Goal: Transaction & Acquisition: Purchase product/service

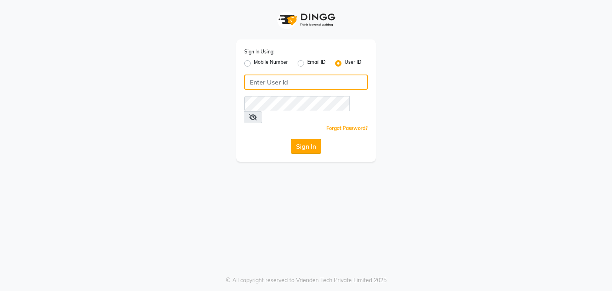
type input "[MEDICAL_DATA]"
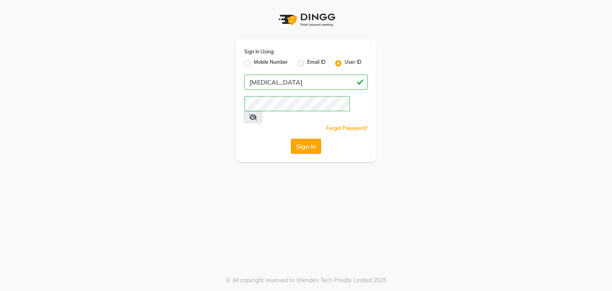
click at [312, 140] on button "Sign In" at bounding box center [306, 146] width 30 height 15
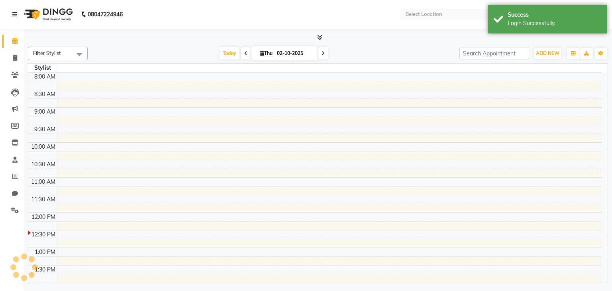
select select "en"
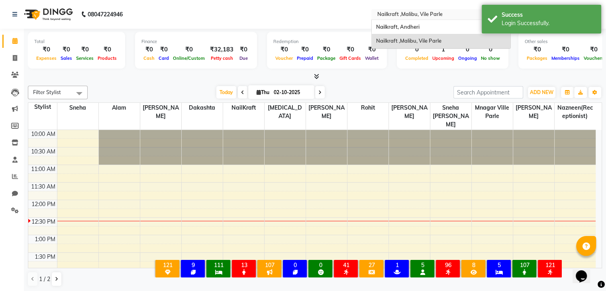
click at [451, 10] on div "Select Location × Nailkraft ,Malibu, Vile Parle" at bounding box center [440, 14] width 139 height 11
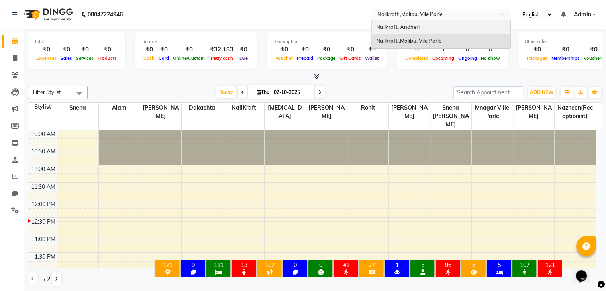
click at [414, 23] on div "Nailkraft, Andheri" at bounding box center [441, 27] width 139 height 14
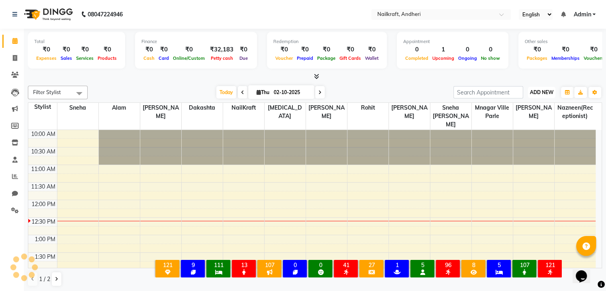
click at [543, 92] on span "ADD NEW" at bounding box center [542, 92] width 24 height 6
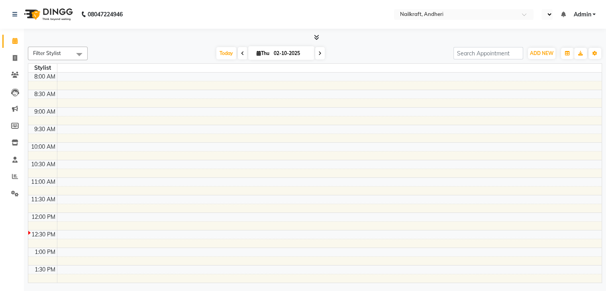
scroll to position [139, 0]
select select "en"
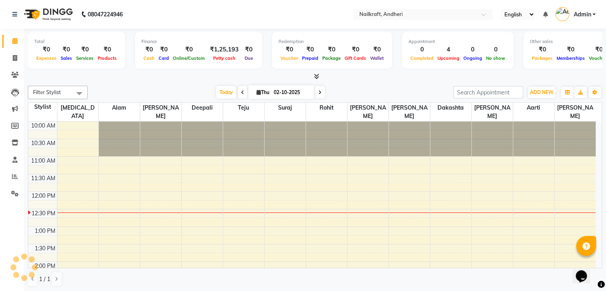
scroll to position [0, 0]
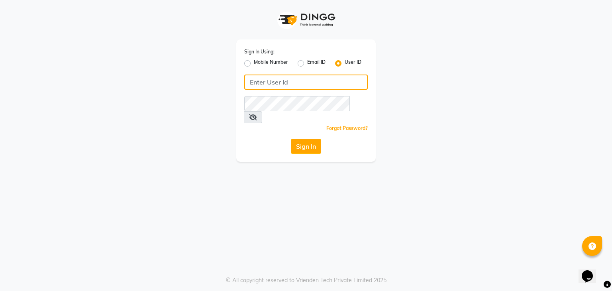
type input "[MEDICAL_DATA]"
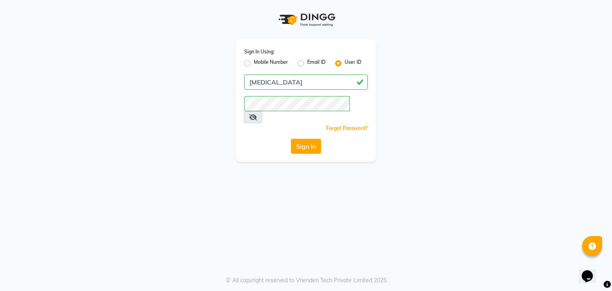
click at [303, 125] on div "Sign In Using: Mobile Number Email ID User ID Nikita Remember me Forgot Passwor…" at bounding box center [305, 100] width 139 height 122
click at [308, 139] on button "Sign In" at bounding box center [306, 146] width 30 height 15
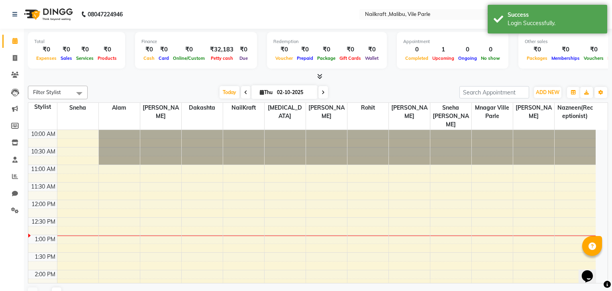
select select "en"
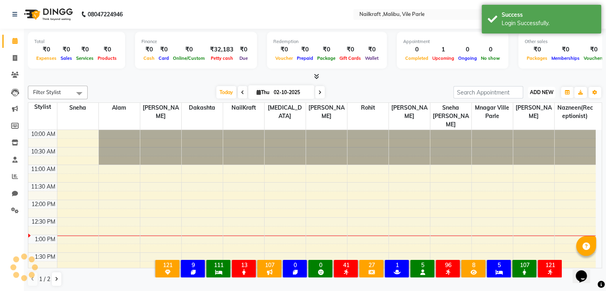
click at [550, 91] on span "ADD NEW" at bounding box center [542, 92] width 24 height 6
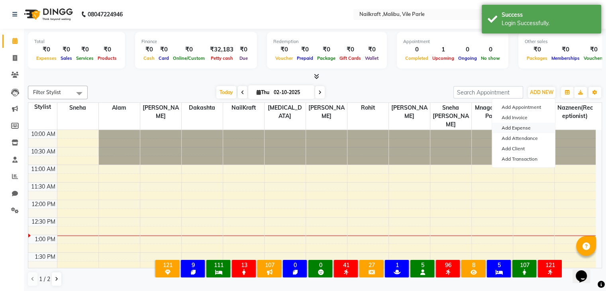
click at [530, 127] on link "Add Expense" at bounding box center [523, 128] width 63 height 10
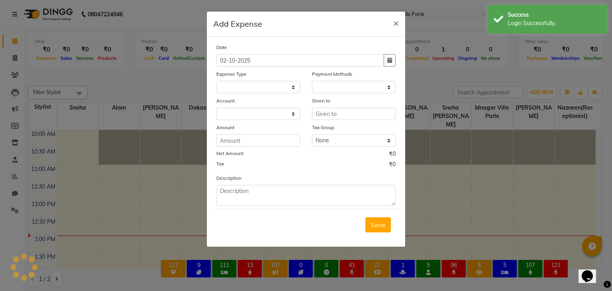
select select "1"
select select "8233"
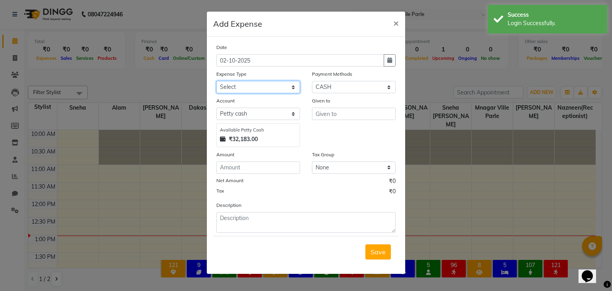
click at [268, 82] on select "Select Advance Salary Bank charges Car maintenance Cash transfer to bank Cash t…" at bounding box center [258, 87] width 84 height 12
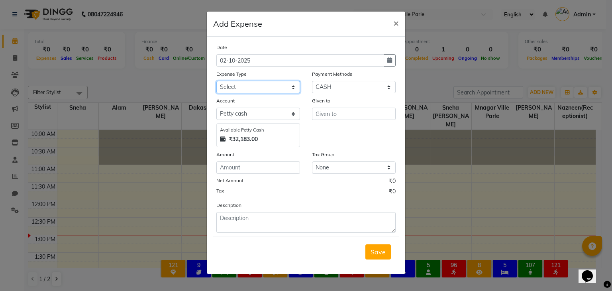
select select "15706"
click at [216, 82] on select "Select Advance Salary Bank charges Car maintenance Cash transfer to bank Cash t…" at bounding box center [258, 87] width 84 height 12
drag, startPoint x: 351, startPoint y: 122, endPoint x: 352, endPoint y: 115, distance: 6.8
click at [352, 115] on div "Given to" at bounding box center [354, 121] width 96 height 51
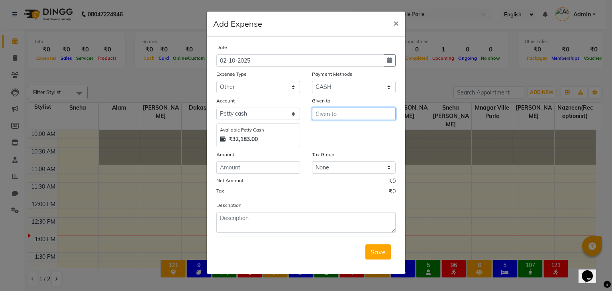
click at [352, 115] on input "text" at bounding box center [354, 114] width 84 height 12
click at [343, 131] on button "Ala m" at bounding box center [343, 131] width 63 height 13
type input "Alam"
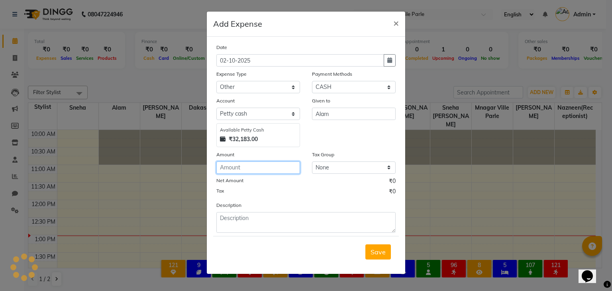
click at [286, 166] on input "number" at bounding box center [258, 167] width 84 height 12
type input "-1"
type input "260"
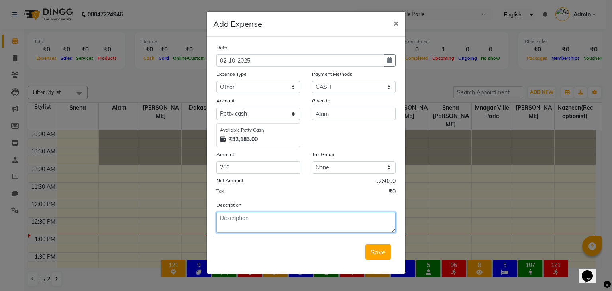
click at [267, 226] on textarea at bounding box center [305, 222] width 179 height 21
type textarea "J"
type textarea "j"
type textarea "jelebi fafada 260"
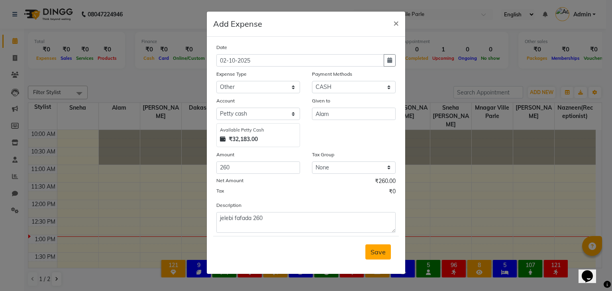
click at [376, 255] on span "Save" at bounding box center [378, 252] width 15 height 8
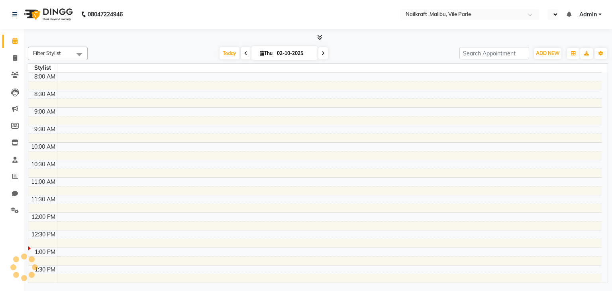
select select "en"
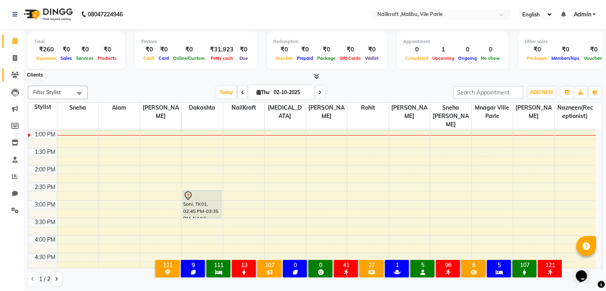
click at [16, 71] on span at bounding box center [15, 75] width 14 height 9
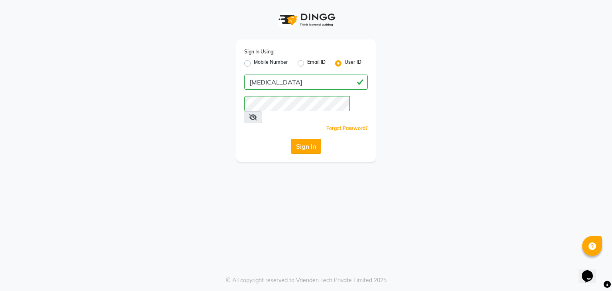
click at [304, 139] on button "Sign In" at bounding box center [306, 146] width 30 height 15
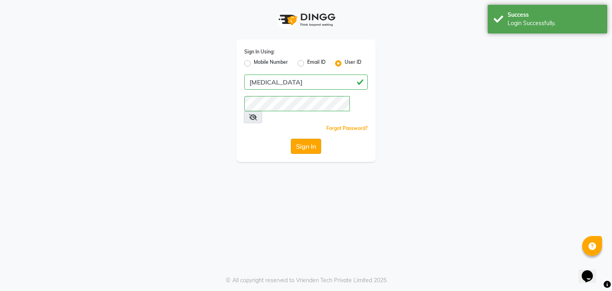
click at [300, 139] on button "Sign In" at bounding box center [306, 146] width 30 height 15
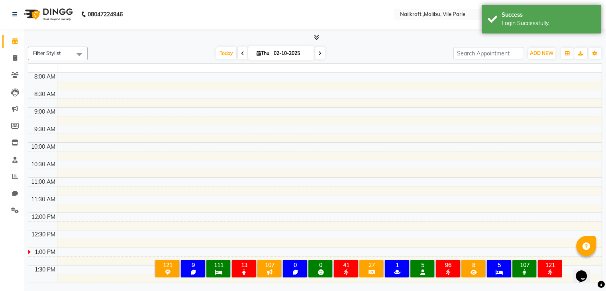
select select "en"
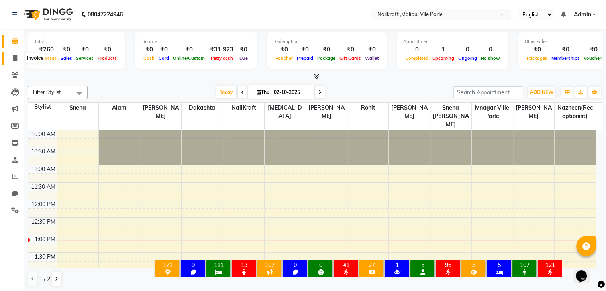
click at [14, 60] on icon at bounding box center [15, 58] width 4 height 6
select select "service"
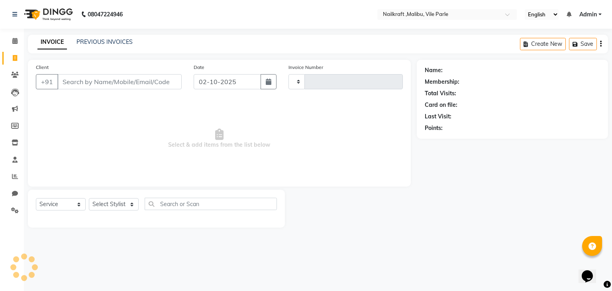
type input "0156"
select select "8988"
click at [113, 83] on input "Client" at bounding box center [119, 81] width 124 height 15
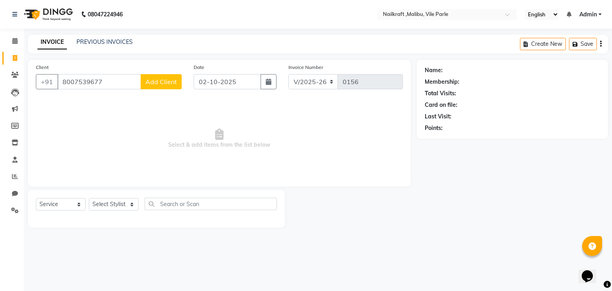
type input "8007539677"
click at [150, 85] on span "Add Client" at bounding box center [160, 82] width 31 height 8
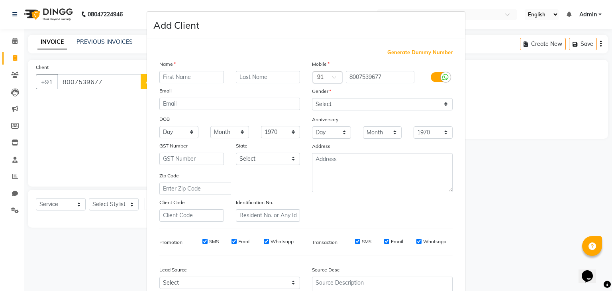
click at [193, 72] on input "text" at bounding box center [191, 77] width 65 height 12
type input "Gursheen"
click at [347, 111] on div "Mobile Country Code × 91 8007539677 Gender Select Male Female Other Prefer Not …" at bounding box center [382, 141] width 153 height 162
click at [343, 105] on select "Select Male Female Other Prefer Not To Say" at bounding box center [382, 104] width 141 height 12
select select "female"
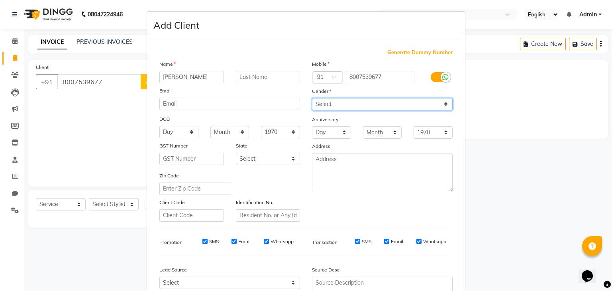
click at [312, 98] on select "Select Male Female Other Prefer Not To Say" at bounding box center [382, 104] width 141 height 12
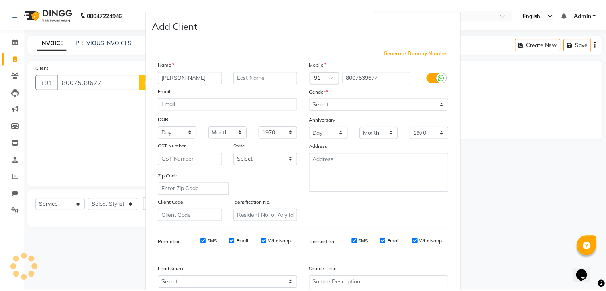
scroll to position [81, 0]
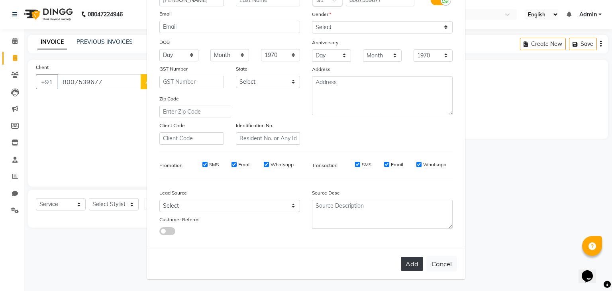
click at [413, 263] on button "Add" at bounding box center [412, 264] width 22 height 14
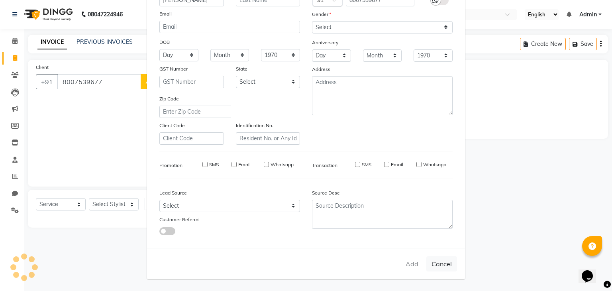
select select
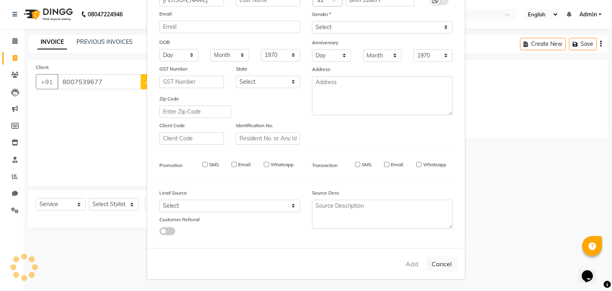
select select
checkbox input "false"
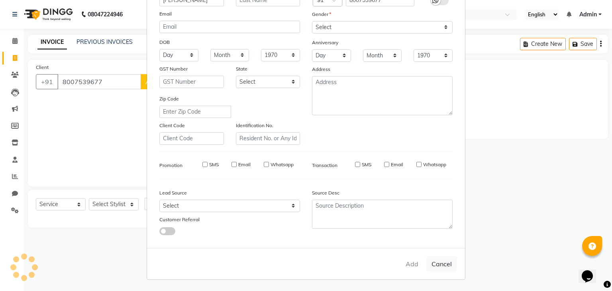
checkbox input "false"
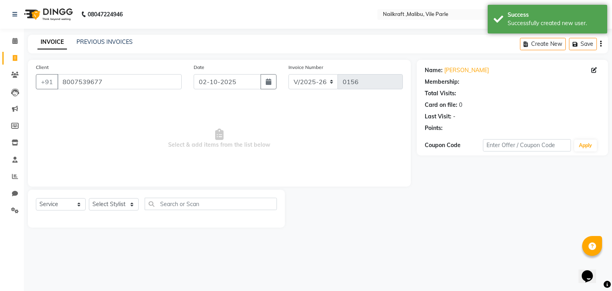
select select "1: Object"
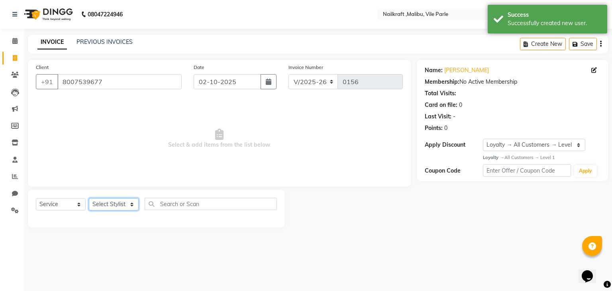
click at [113, 210] on select "Select Stylist Alam Alfred Dakashta Deepali Deepu Chatry Mnagar ville parle Nai…" at bounding box center [114, 204] width 50 height 12
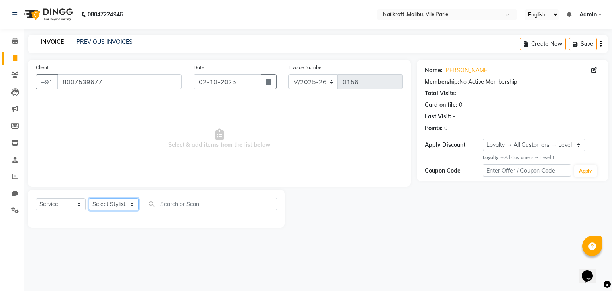
select select "91255"
click at [89, 198] on select "Select Stylist Alam Alfred Dakashta Deepali Deepu Chatry Mnagar ville parle Nai…" at bounding box center [114, 204] width 50 height 12
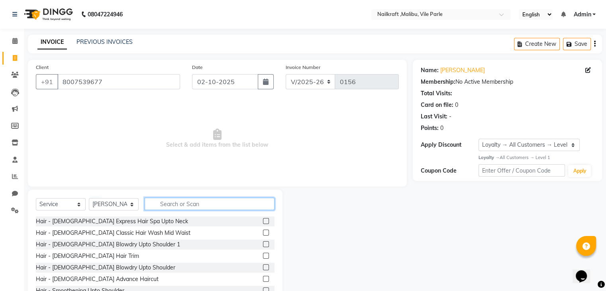
click at [247, 201] on input "text" at bounding box center [210, 204] width 130 height 12
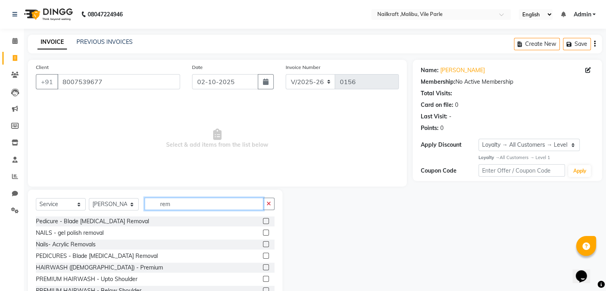
type input "rem"
click at [263, 233] on label at bounding box center [266, 233] width 6 height 6
click at [263, 233] on input "checkbox" at bounding box center [265, 232] width 5 height 5
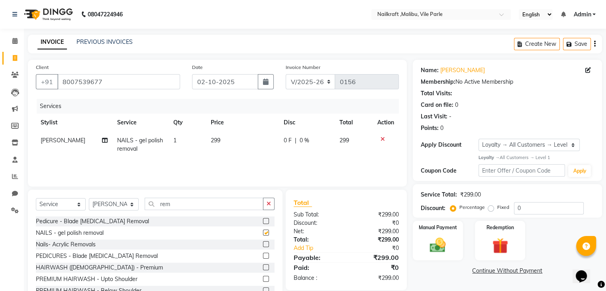
checkbox input "false"
click at [223, 143] on td "299" at bounding box center [242, 144] width 73 height 26
select select "91255"
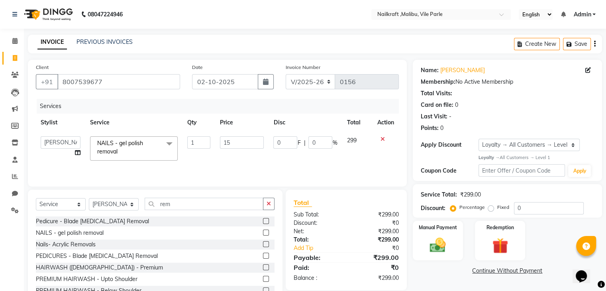
type input "150"
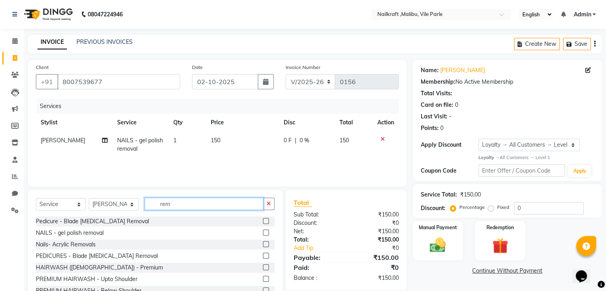
click at [186, 209] on input "rem" at bounding box center [204, 204] width 119 height 12
type input "r"
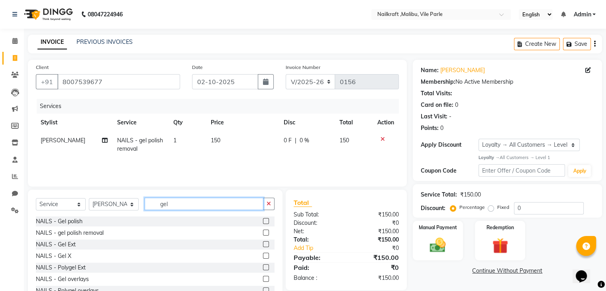
type input "gel"
click at [263, 220] on label at bounding box center [266, 221] width 6 height 6
click at [263, 220] on input "checkbox" at bounding box center [265, 221] width 5 height 5
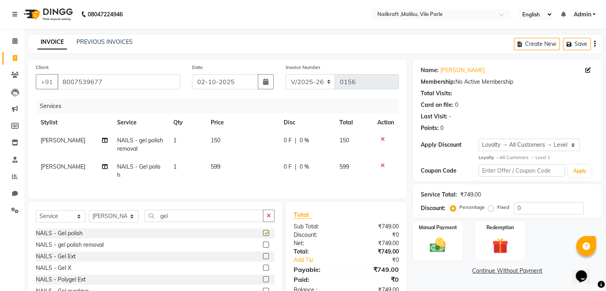
checkbox input "false"
drag, startPoint x: 253, startPoint y: 161, endPoint x: 491, endPoint y: 199, distance: 240.5
click at [491, 199] on div "Client +91 8007539677 Date 02-10-2025 Invoice Number V/2025 V/2025-26 0156 Serv…" at bounding box center [315, 189] width 586 height 259
click at [557, 238] on div "Manual Payment Redemption" at bounding box center [507, 241] width 201 height 40
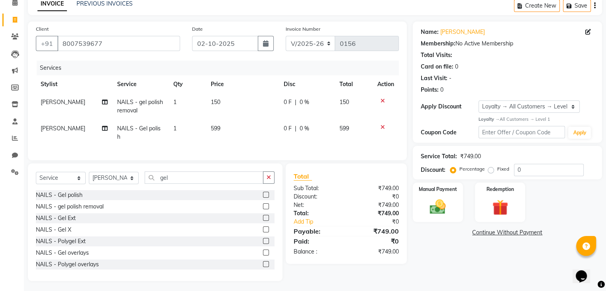
click at [430, 223] on div "Name: Gursheen Membership: No Active Membership Total Visits: Card on file: 0 L…" at bounding box center [510, 151] width 195 height 259
click at [428, 214] on img at bounding box center [437, 206] width 27 height 19
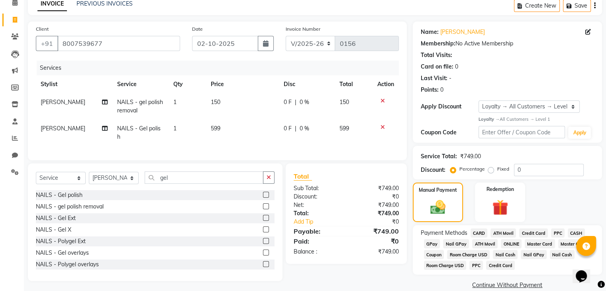
click at [429, 243] on span "GPay" at bounding box center [432, 243] width 16 height 9
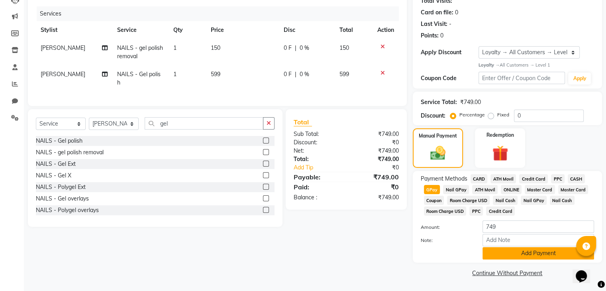
click at [524, 253] on button "Add Payment" at bounding box center [539, 253] width 112 height 12
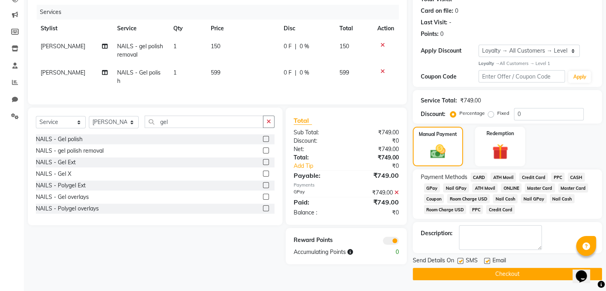
click at [462, 270] on button "Checkout" at bounding box center [507, 274] width 189 height 12
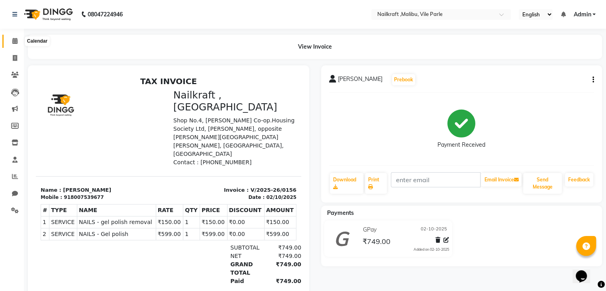
click at [16, 39] on icon at bounding box center [14, 41] width 5 height 6
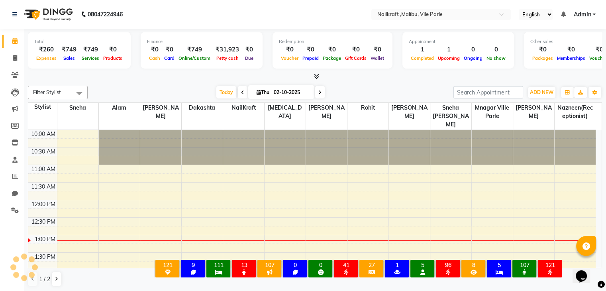
click at [128, 78] on div at bounding box center [315, 77] width 574 height 8
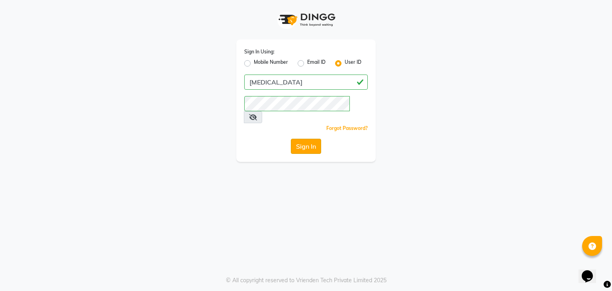
click at [302, 139] on button "Sign In" at bounding box center [306, 146] width 30 height 15
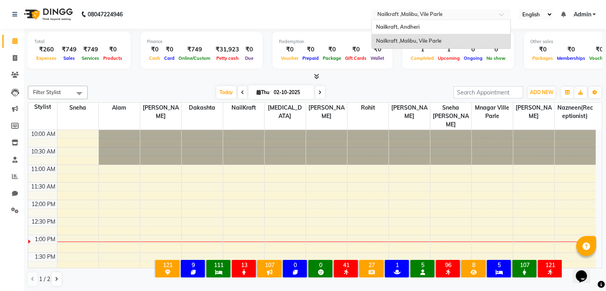
click at [476, 16] on input "text" at bounding box center [433, 15] width 116 height 8
click at [412, 20] on div "Nailkraft, Andheri" at bounding box center [441, 27] width 139 height 14
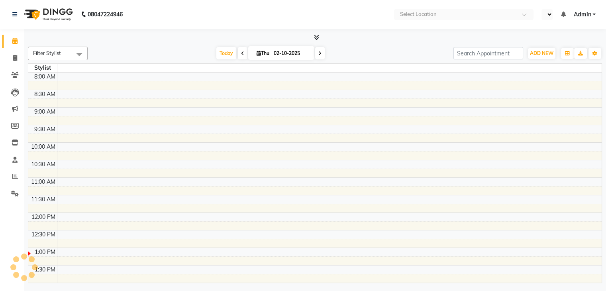
scroll to position [174, 0]
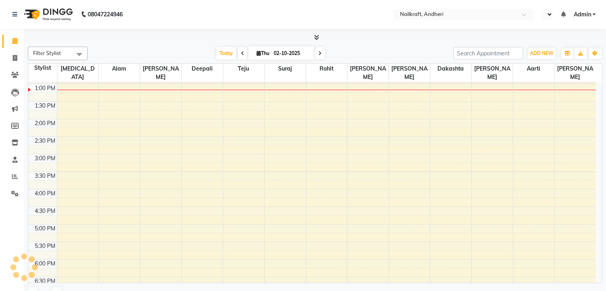
select select "en"
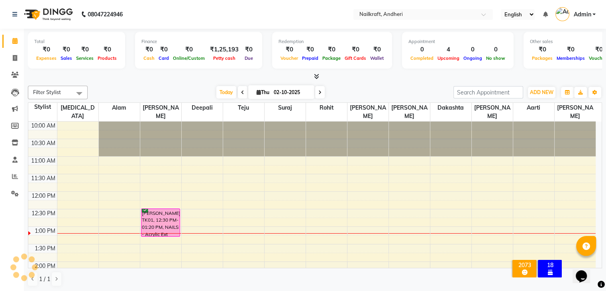
scroll to position [0, 0]
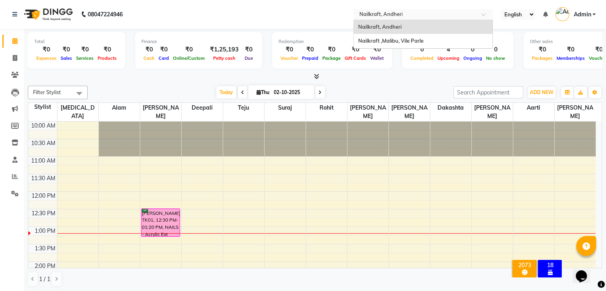
click at [411, 15] on input "text" at bounding box center [415, 15] width 116 height 8
click at [404, 37] on div "Nailkraft ,Malibu, Vile Parle" at bounding box center [423, 41] width 139 height 14
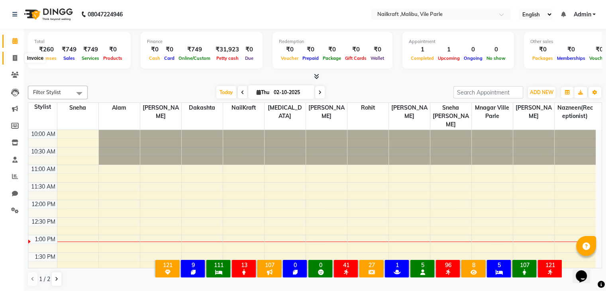
click at [13, 55] on icon at bounding box center [15, 58] width 4 height 6
select select "service"
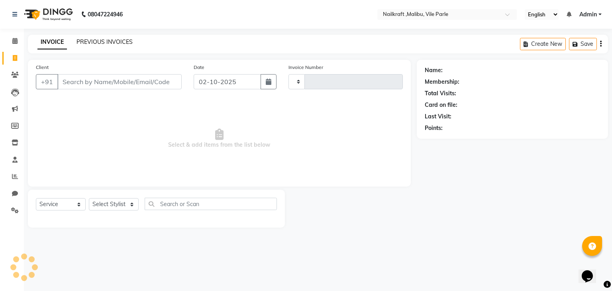
type input "0157"
select select "8988"
click at [97, 44] on link "PREVIOUS INVOICES" at bounding box center [105, 41] width 56 height 7
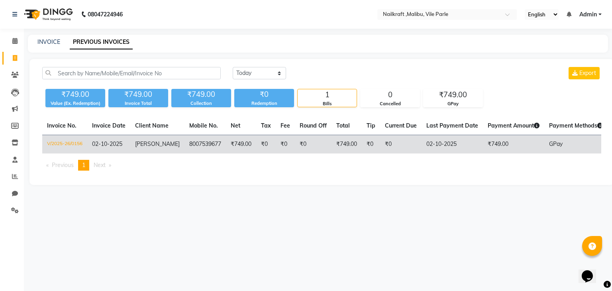
click at [366, 147] on td "₹0" at bounding box center [371, 144] width 18 height 19
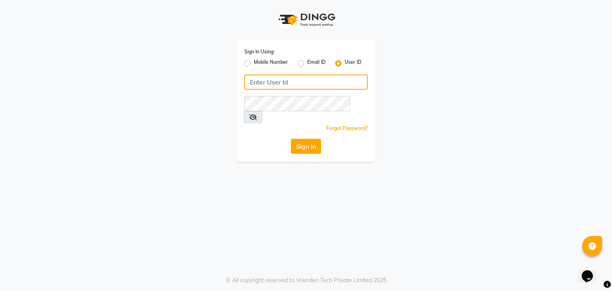
type input "[MEDICAL_DATA]"
click at [314, 141] on button "Sign In" at bounding box center [306, 146] width 30 height 15
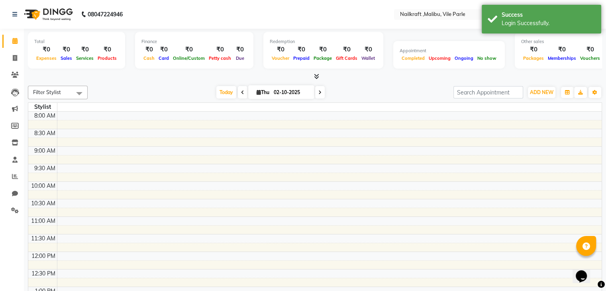
scroll to position [139, 0]
select select "en"
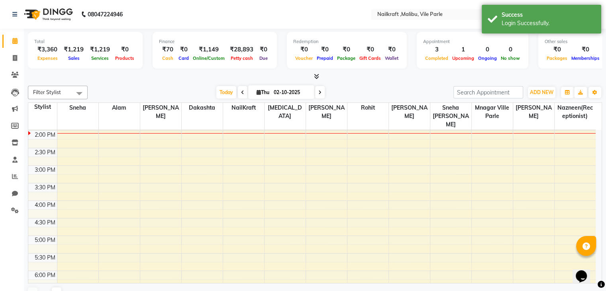
scroll to position [0, 0]
